Goal: Find specific page/section: Find specific page/section

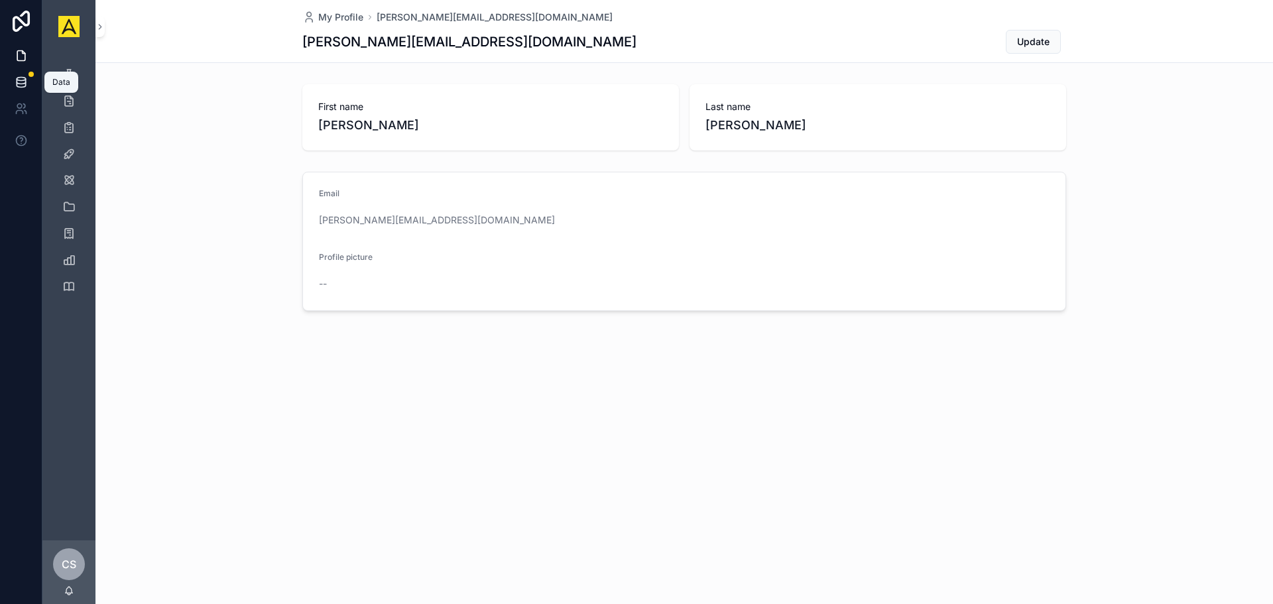
click at [29, 80] on link at bounding box center [21, 82] width 42 height 27
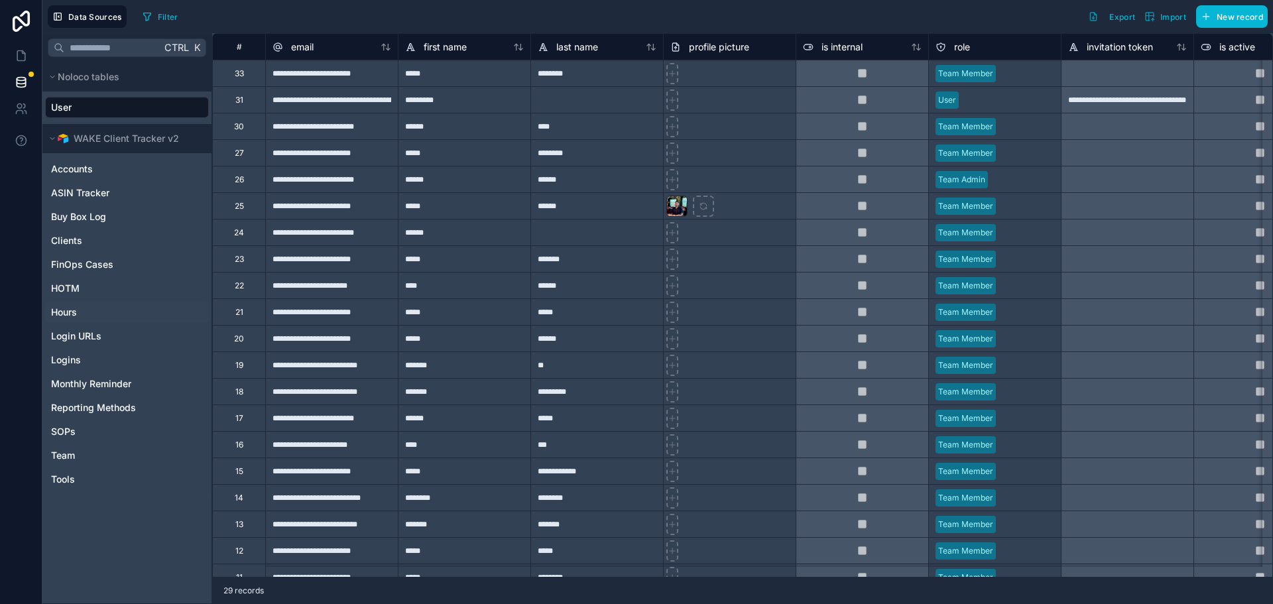
click at [129, 318] on link "Hours" at bounding box center [125, 312] width 149 height 13
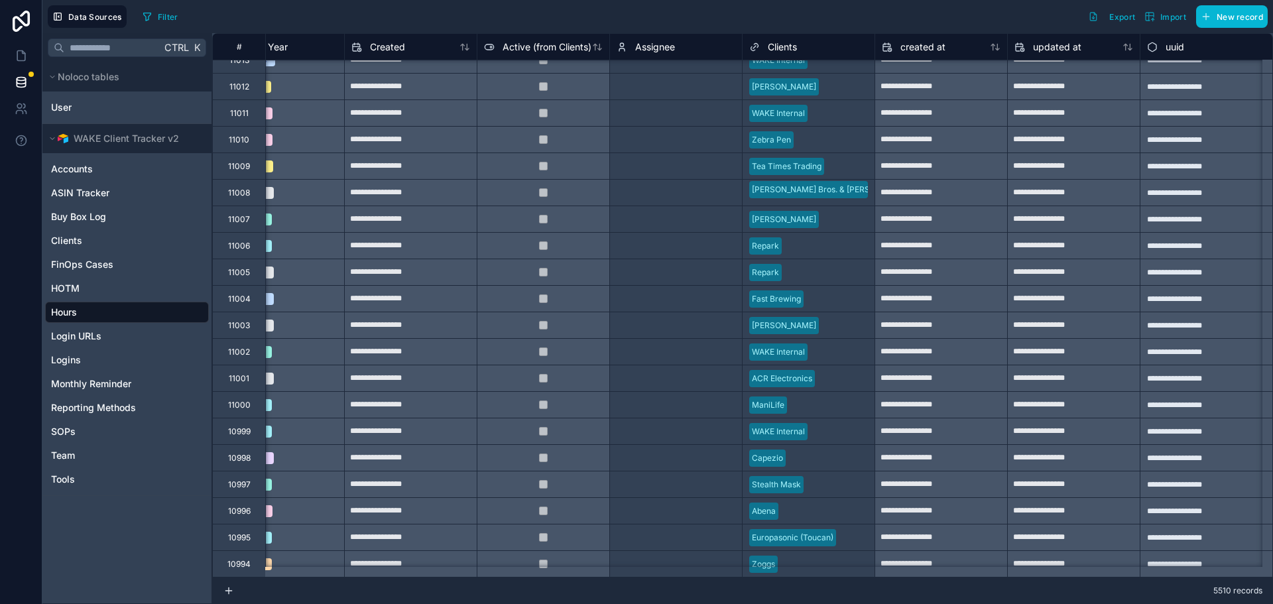
scroll to position [199, 0]
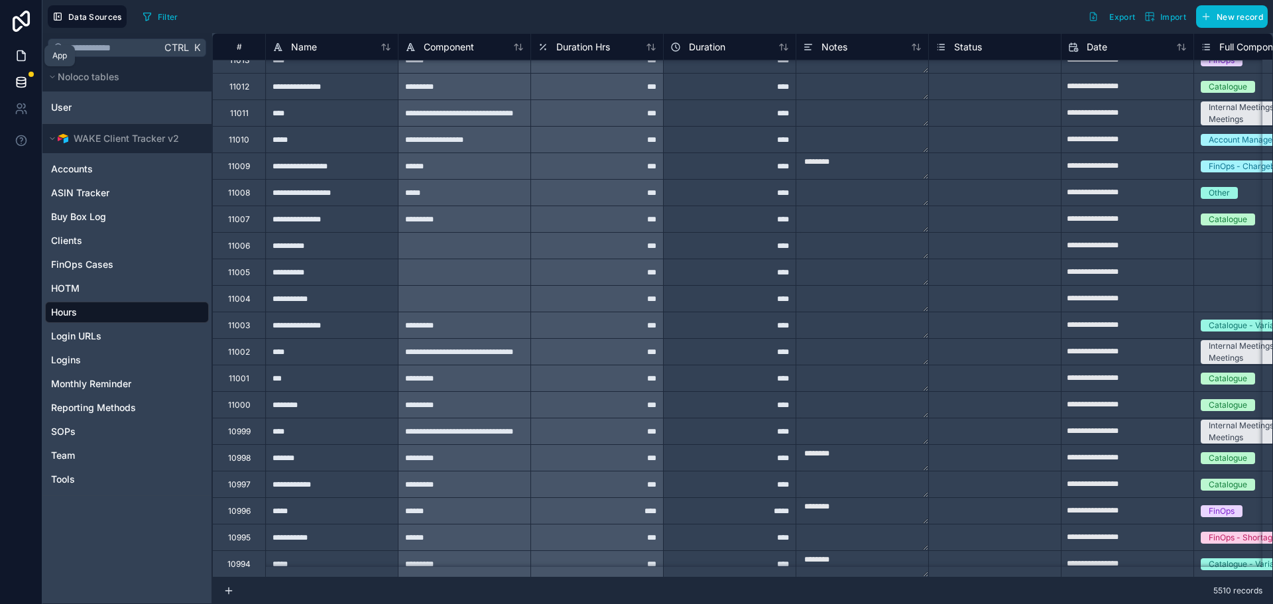
click at [24, 49] on icon at bounding box center [21, 55] width 13 height 13
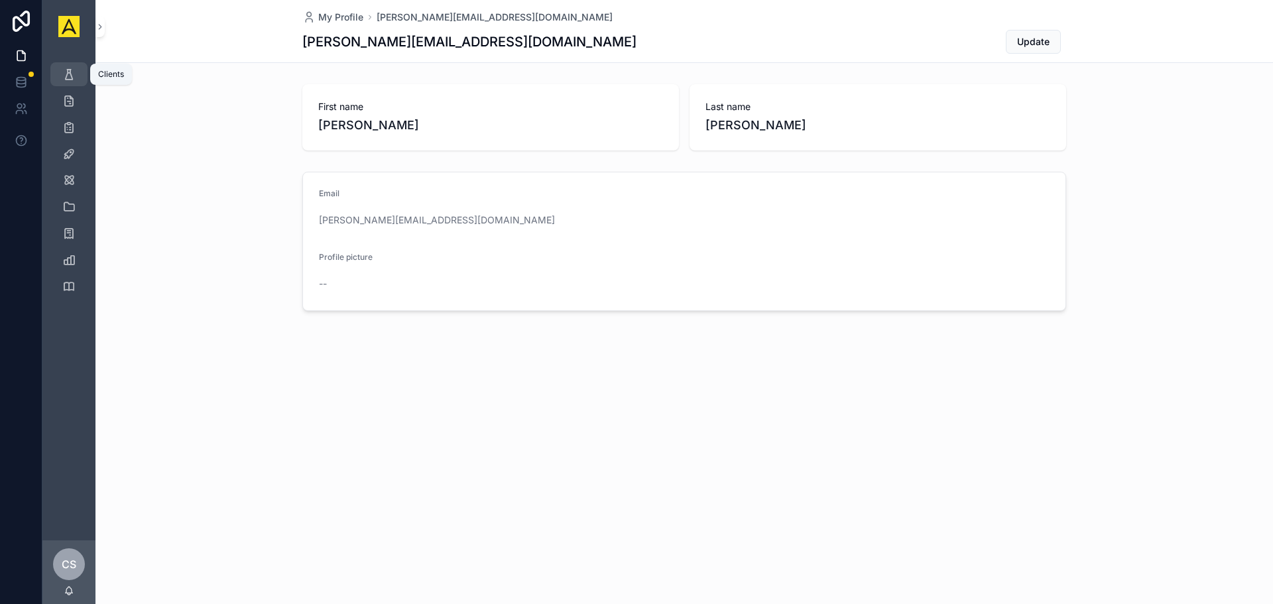
click at [73, 76] on icon "scrollable content" at bounding box center [68, 74] width 13 height 13
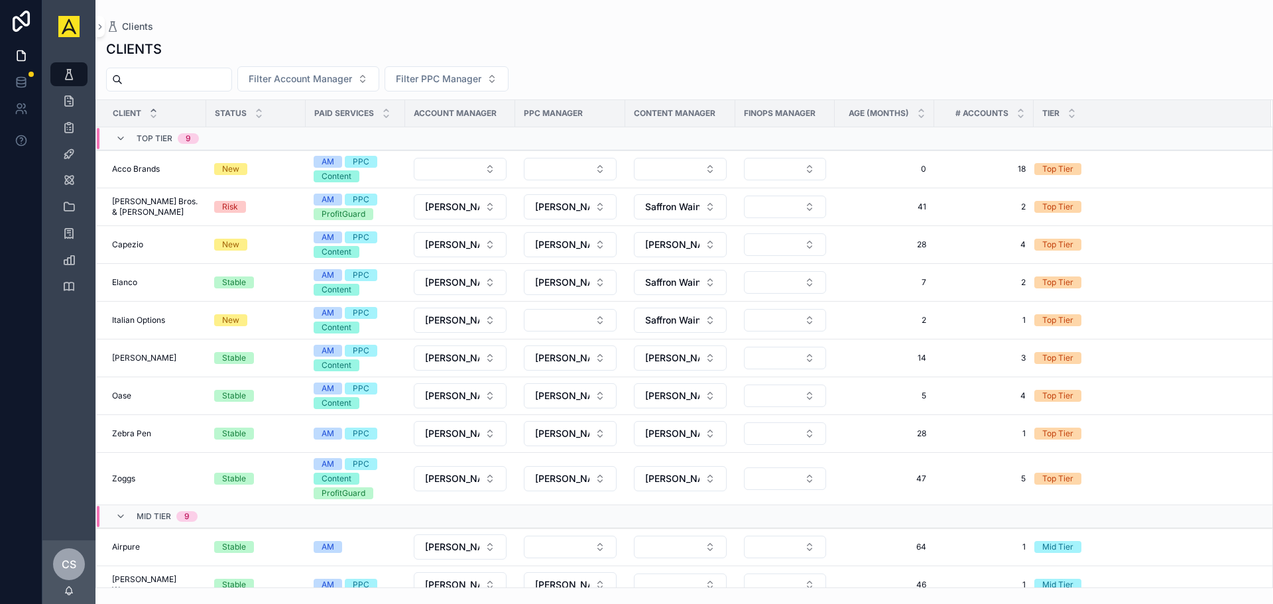
click at [619, 35] on div "CLIENTS Filter Account Manager Filter PPC Manager Client Status Paid Services A…" at bounding box center [685, 310] width 1178 height 556
